Goal: Information Seeking & Learning: Learn about a topic

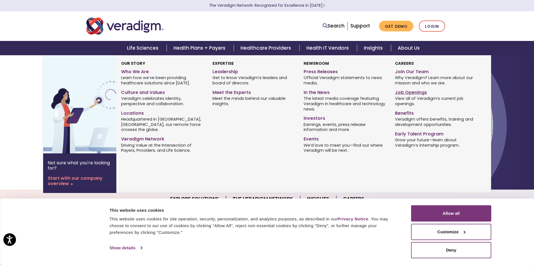
click at [408, 93] on link "Job Openings" at bounding box center [436, 92] width 83 height 8
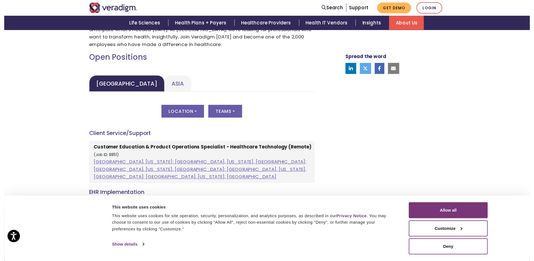
scroll to position [252, 0]
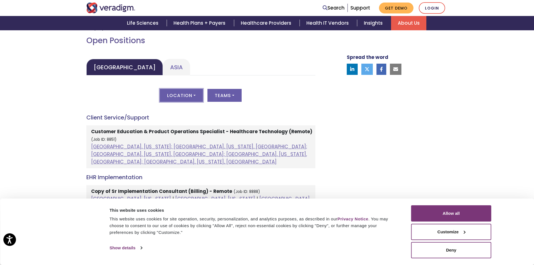
click at [187, 99] on button "Location" at bounding box center [181, 95] width 43 height 13
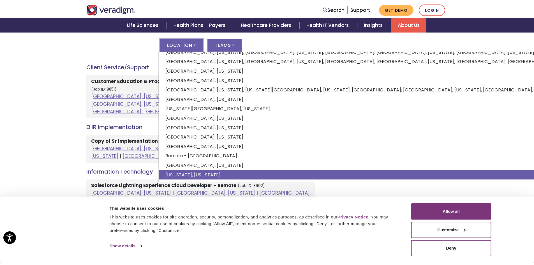
scroll to position [309, 0]
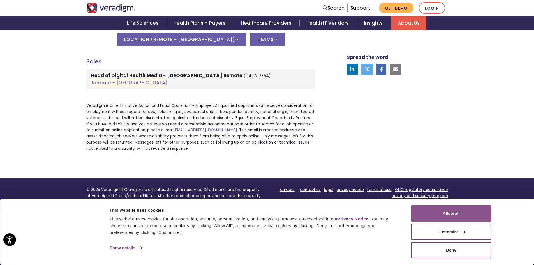
click at [464, 213] on button "Allow all" at bounding box center [451, 213] width 80 height 16
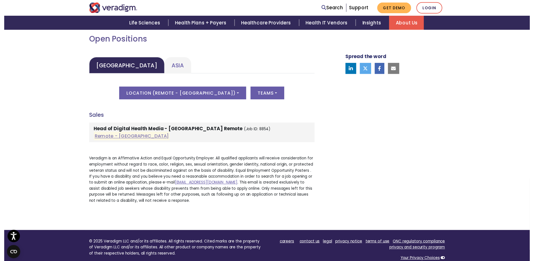
scroll to position [252, 0]
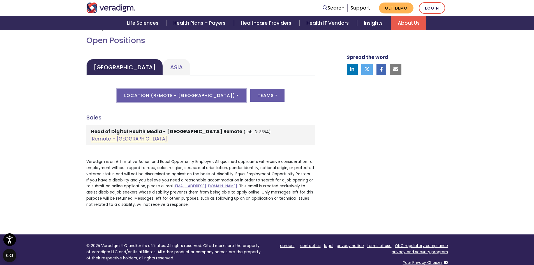
click at [201, 95] on button "Location ( Remote - US )" at bounding box center [181, 95] width 129 height 13
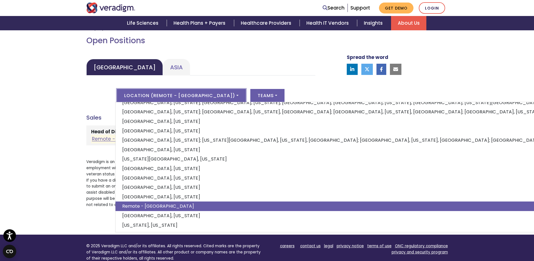
click at [106, 116] on h4 "Sales" at bounding box center [200, 117] width 229 height 7
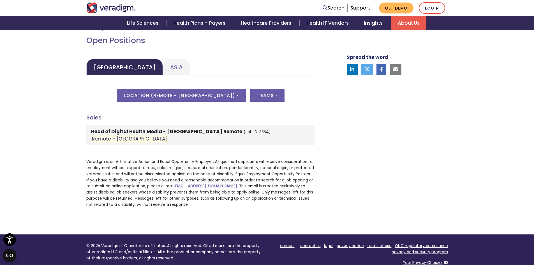
click at [112, 141] on link "Remote - US" at bounding box center [129, 139] width 75 height 7
click at [188, 98] on button "Location ( Remote - US )" at bounding box center [181, 95] width 129 height 13
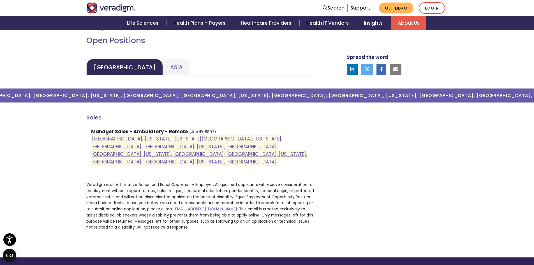
click at [273, 99] on button "Location ( Dallas, Texas; Kansas City, Missouri, United States; Orlando, Florid…" at bounding box center [181, 95] width 907 height 13
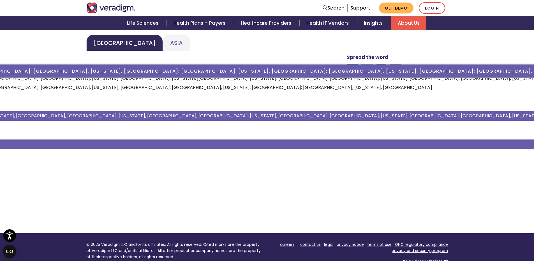
scroll to position [280, 0]
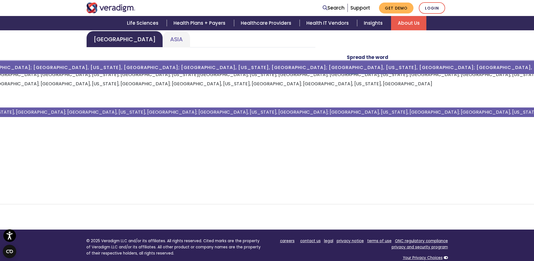
click at [118, 211] on div "Welcome to Veradigm Transform healthcare and enable smarter care for millions o…" at bounding box center [267, 64] width 362 height 330
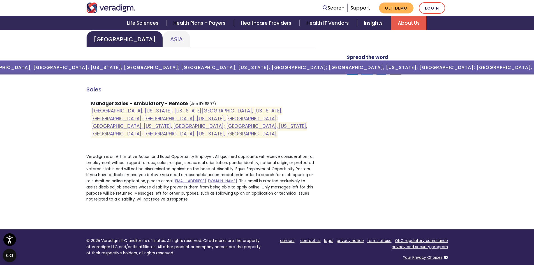
click at [265, 72] on button "Location ( Dallas, Texas; Kansas City, Missouri, United States; Orlando, Florid…" at bounding box center [181, 67] width 907 height 13
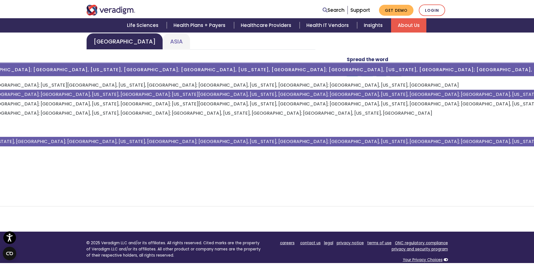
scroll to position [0, 0]
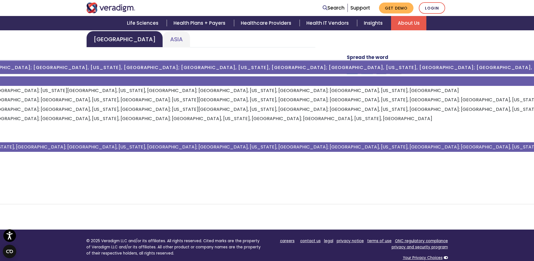
click at [104, 81] on link "All" at bounding box center [341, 81] width 1037 height 10
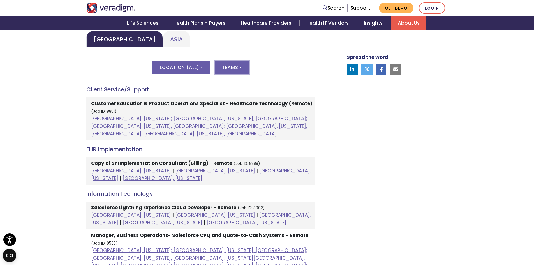
click at [236, 68] on button "Teams" at bounding box center [232, 67] width 34 height 13
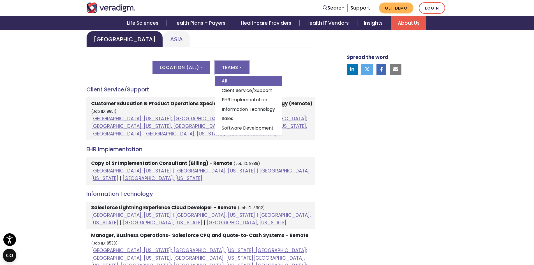
click at [236, 68] on button "Teams" at bounding box center [232, 67] width 34 height 13
